Goal: Task Accomplishment & Management: Use online tool/utility

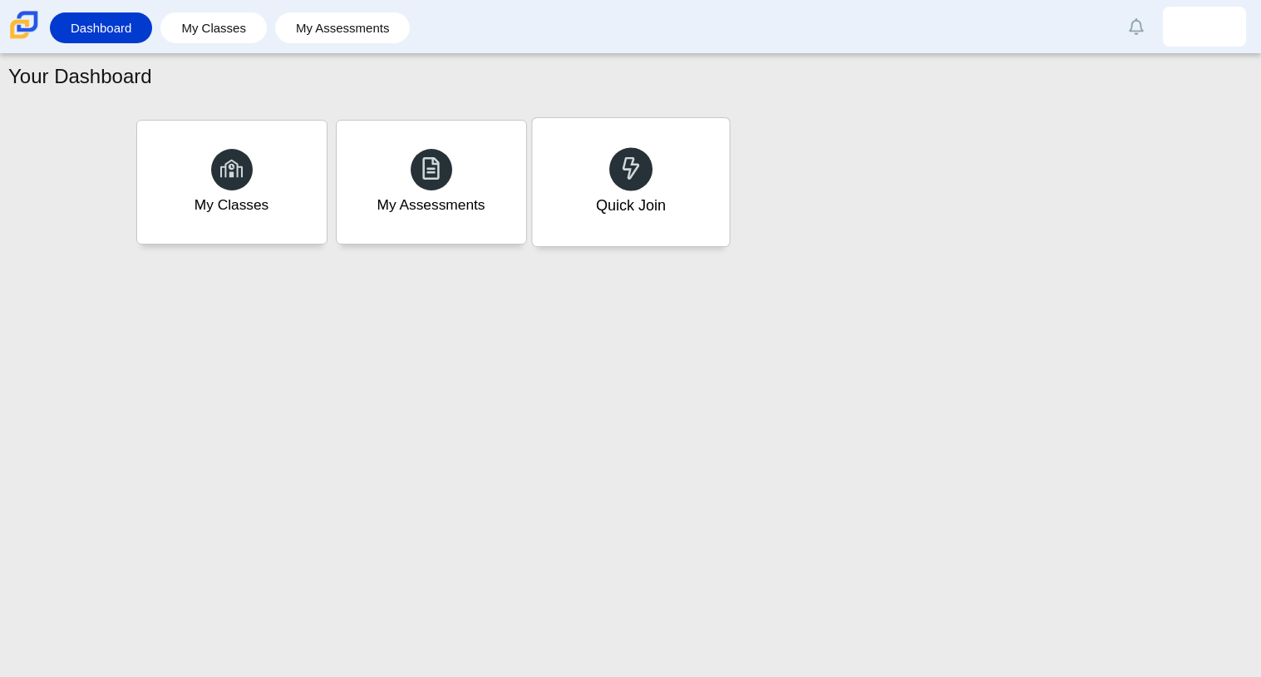
click at [653, 170] on div "Quick Join" at bounding box center [630, 182] width 197 height 128
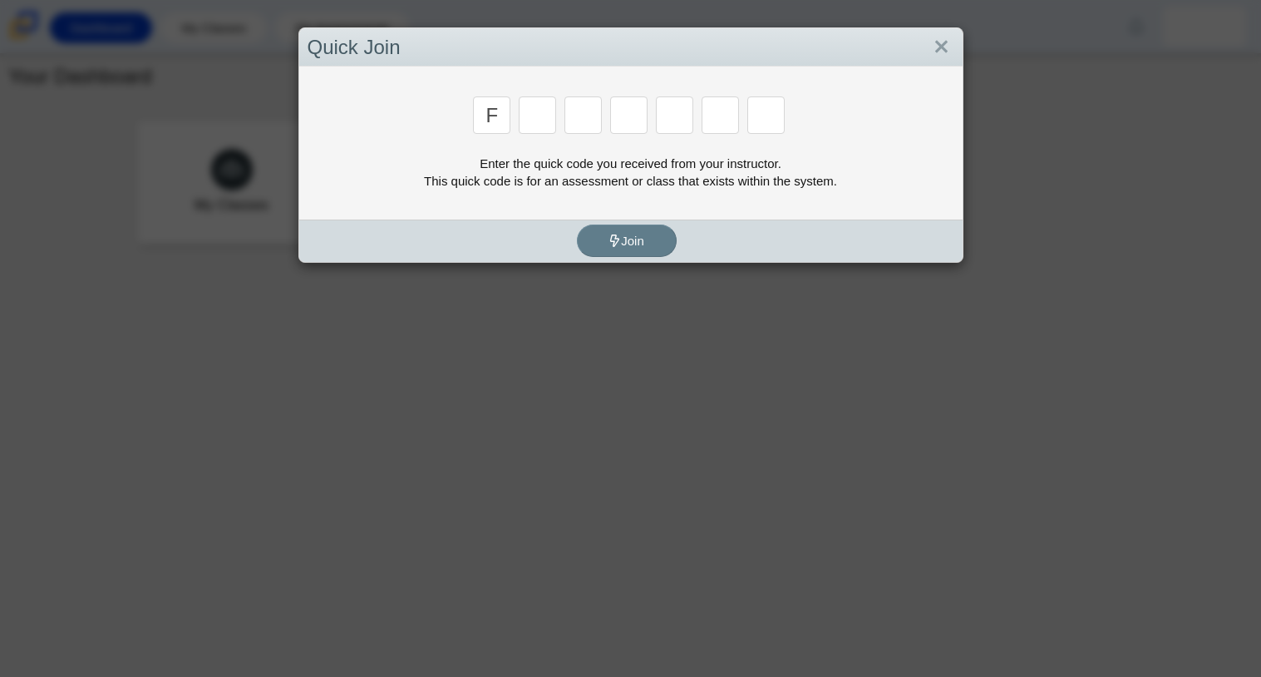
type input "f"
type input "7"
type input "m"
type input "c"
type input "h"
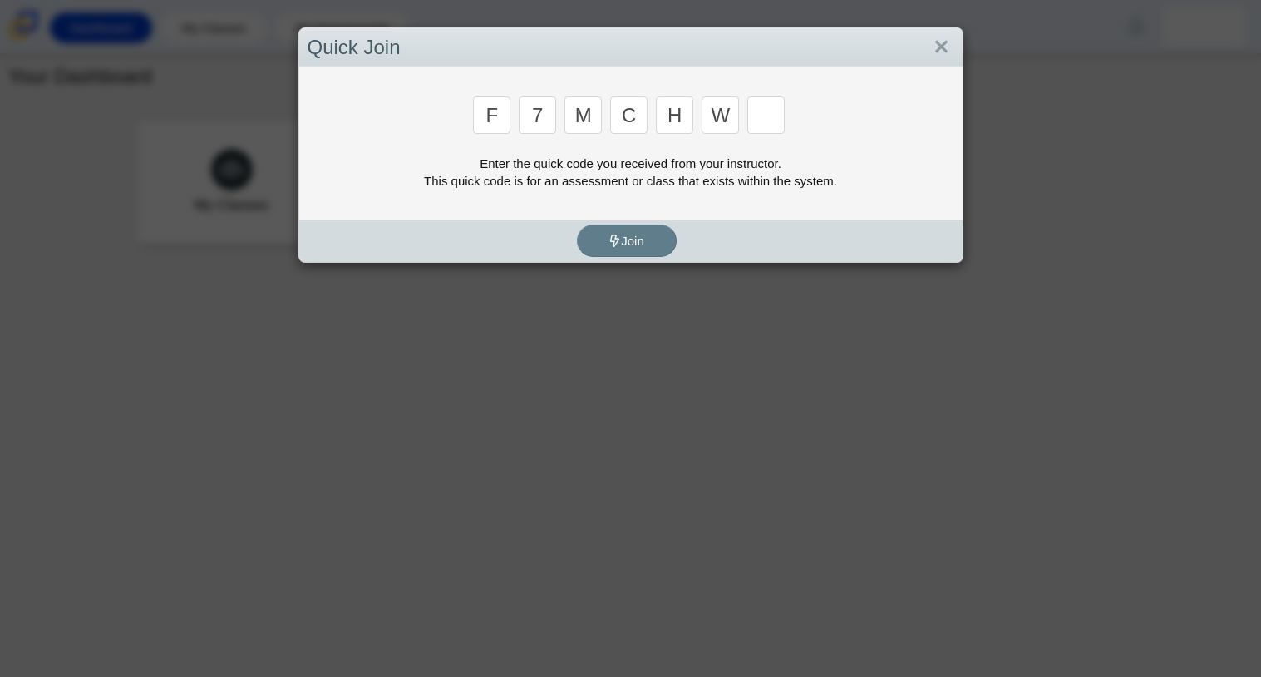
type input "w"
type input "k"
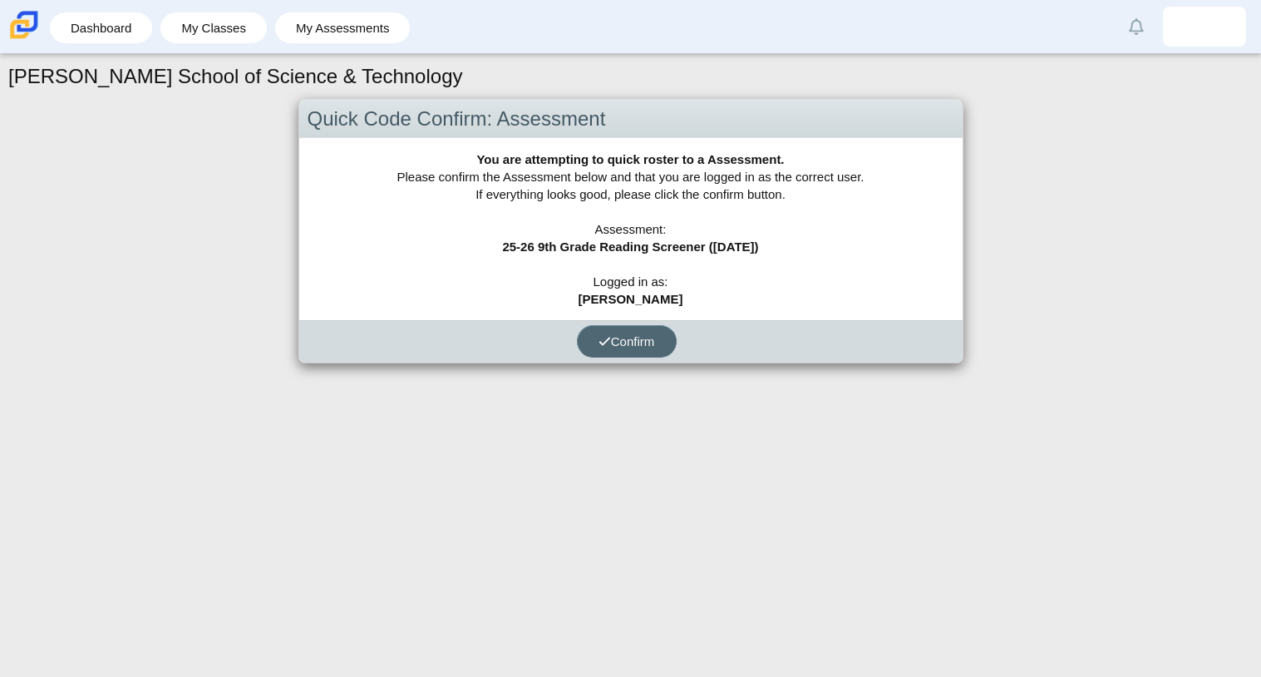
click at [612, 342] on span "Confirm" at bounding box center [626, 341] width 57 height 14
